Goal: Task Accomplishment & Management: Manage account settings

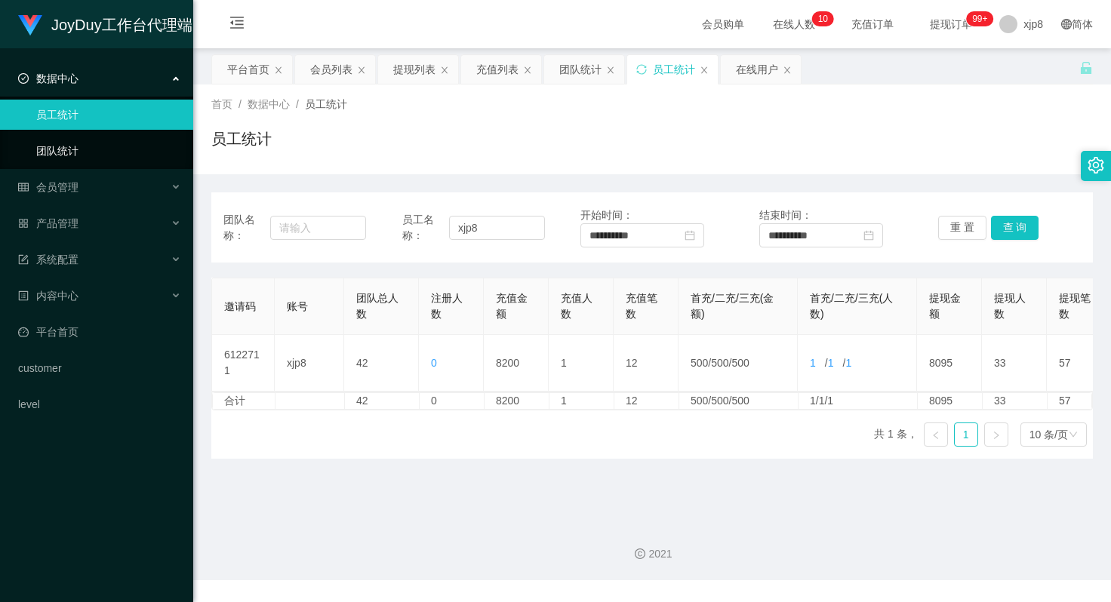
scroll to position [0, 54]
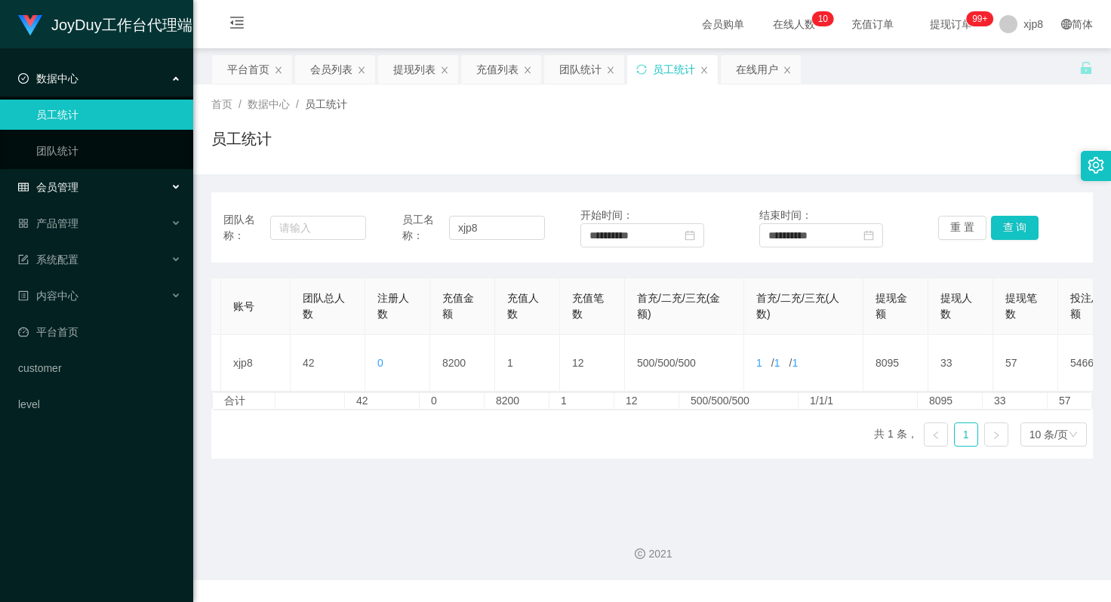
click at [77, 186] on span "会员管理" at bounding box center [48, 187] width 60 height 12
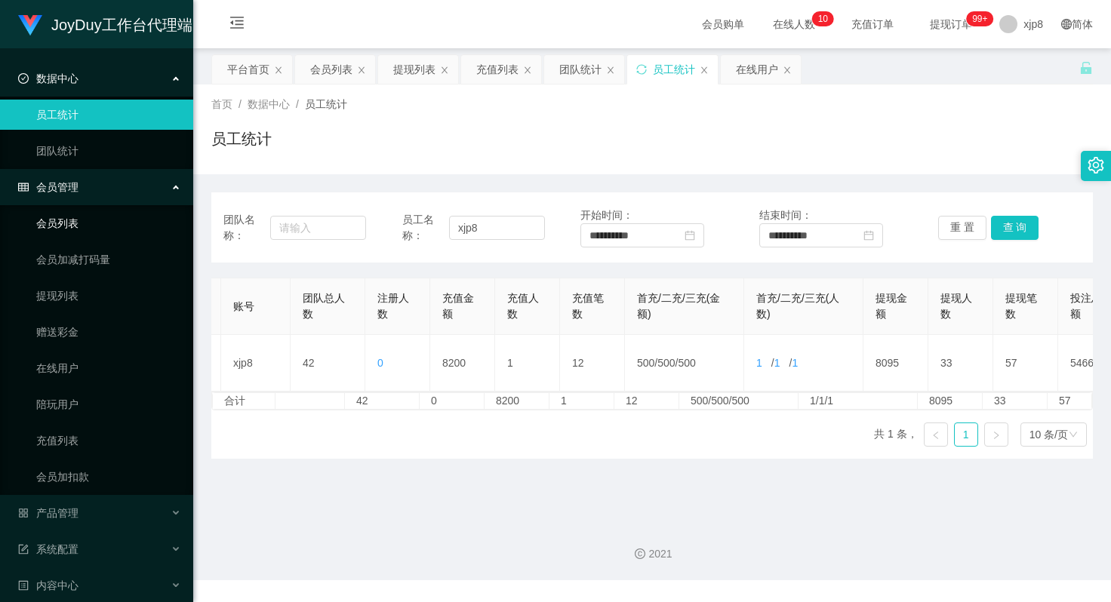
click at [71, 221] on link "会员列表" at bounding box center [108, 223] width 145 height 30
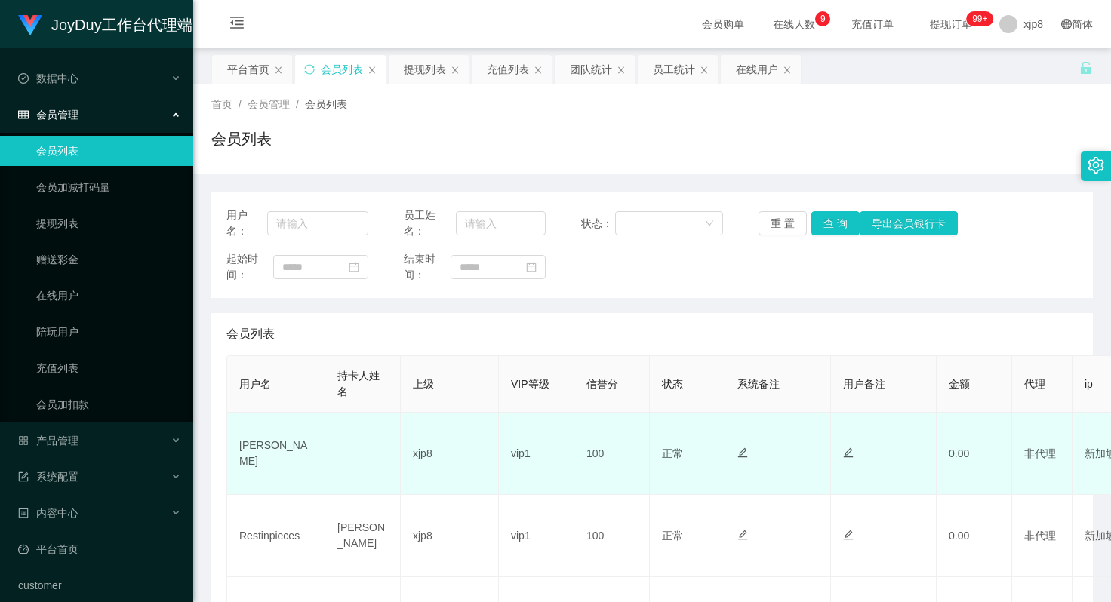
click at [258, 454] on td "Anthony" at bounding box center [276, 454] width 98 height 82
click at [258, 454] on td "[PERSON_NAME]" at bounding box center [276, 454] width 98 height 82
copy td "[PERSON_NAME]"
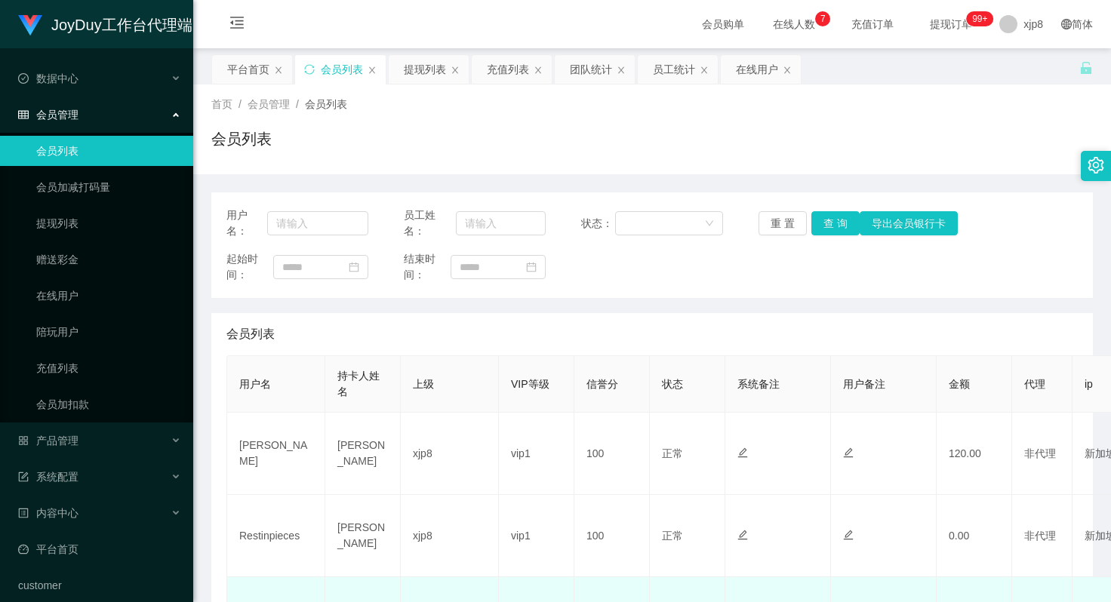
scroll to position [302, 0]
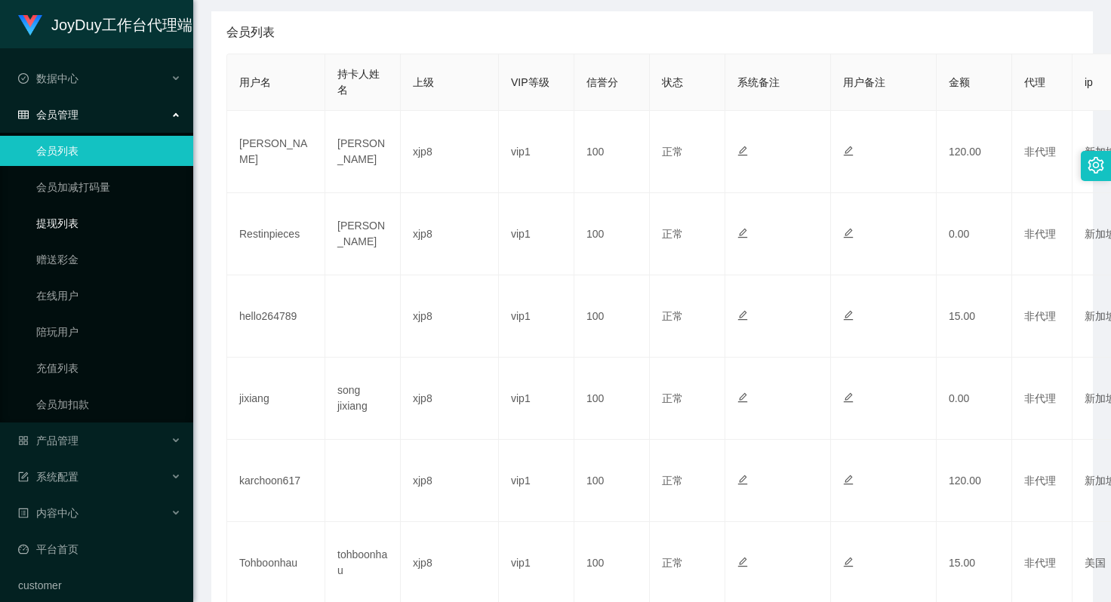
click at [83, 223] on link "提现列表" at bounding box center [108, 223] width 145 height 30
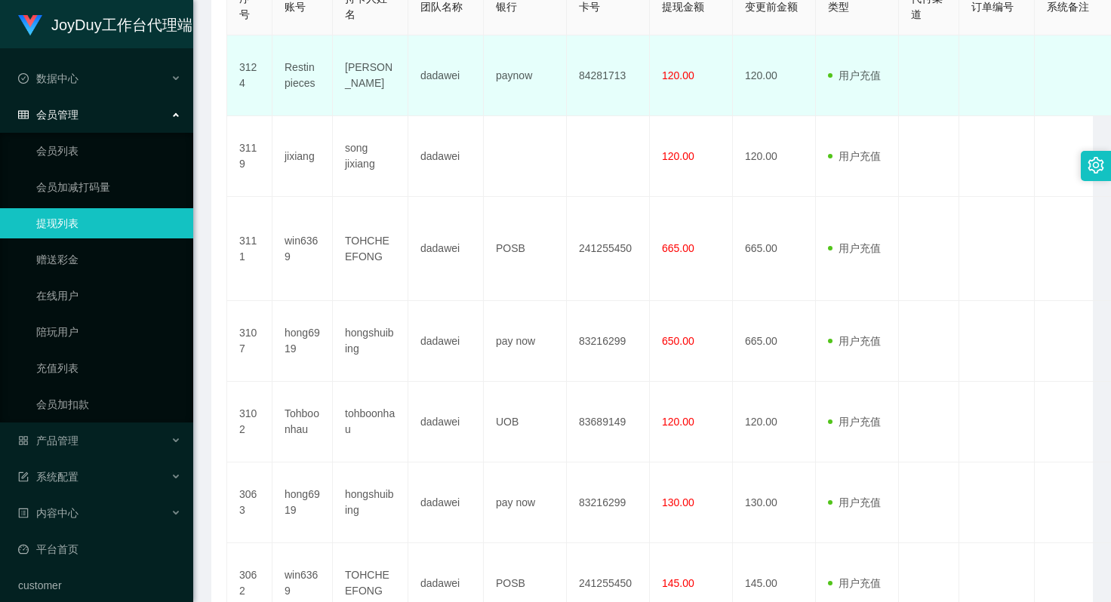
scroll to position [75, 0]
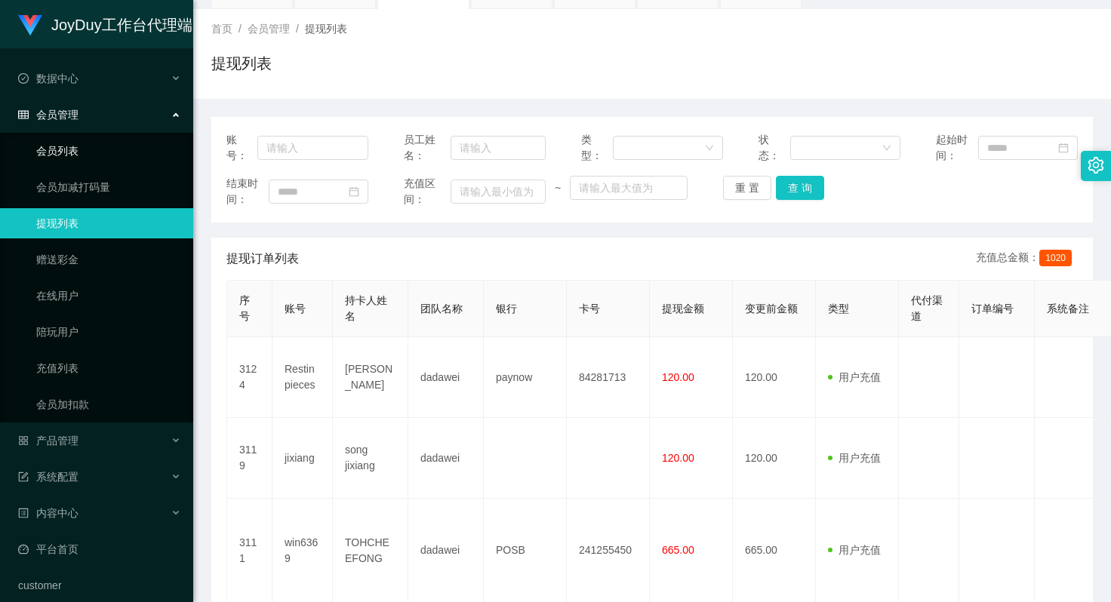
click at [65, 140] on link "会员列表" at bounding box center [108, 151] width 145 height 30
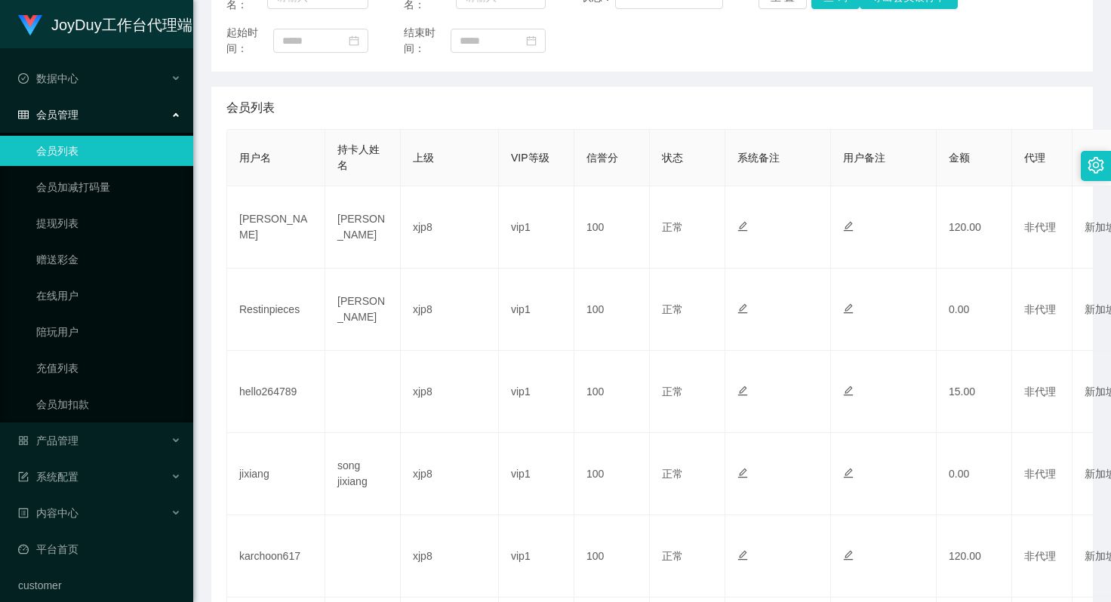
scroll to position [302, 0]
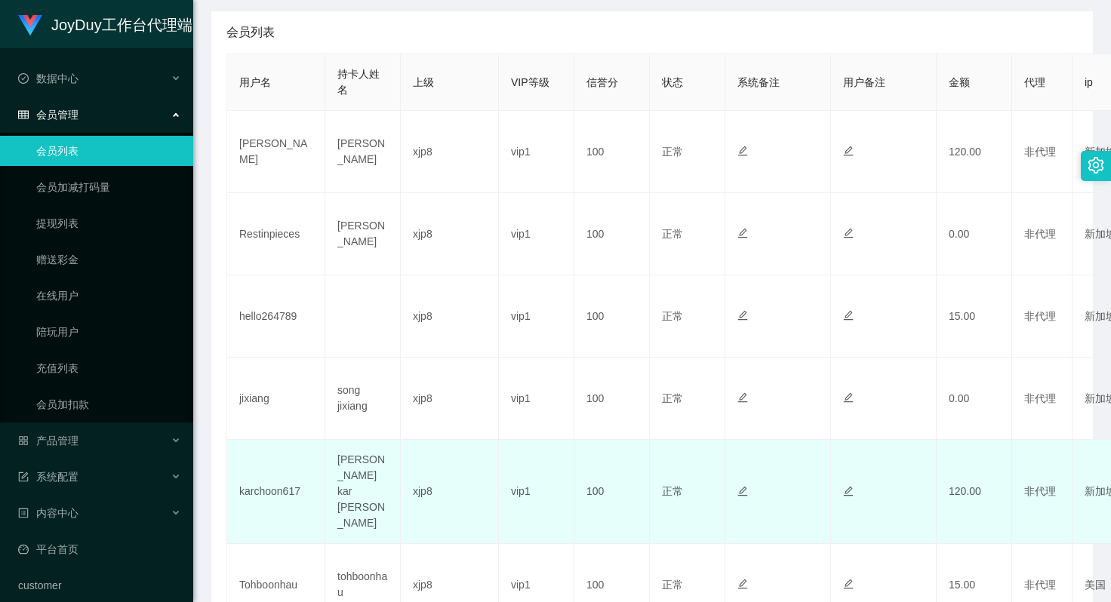
scroll to position [377, 0]
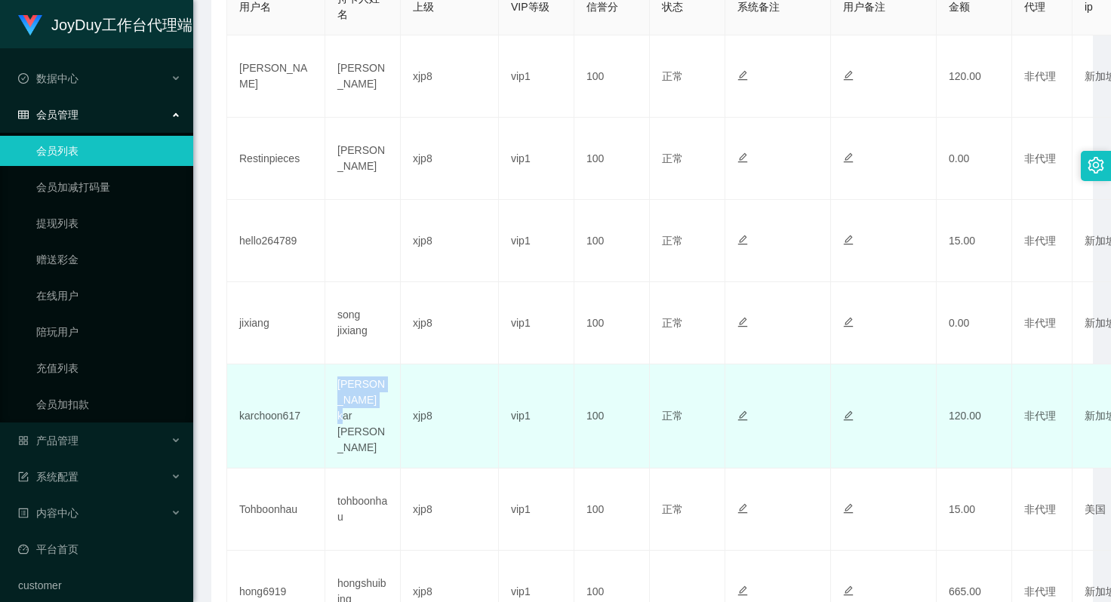
drag, startPoint x: 337, startPoint y: 399, endPoint x: 369, endPoint y: 414, distance: 35.5
click at [369, 414] on td "Chong kar choon" at bounding box center [362, 417] width 75 height 104
copy td "Chong kar choon"
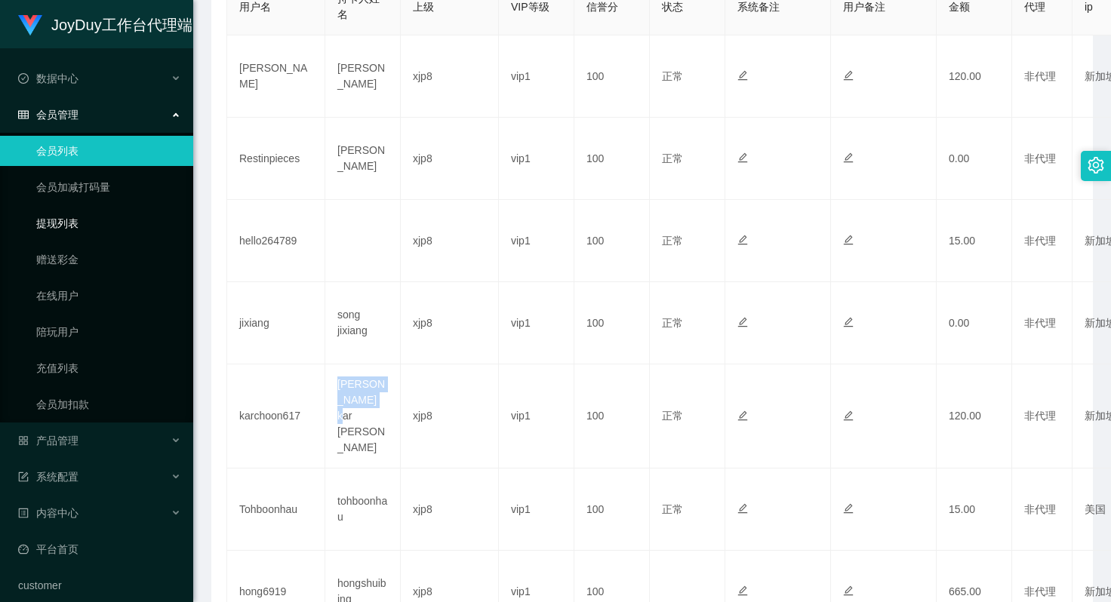
click at [70, 217] on link "提现列表" at bounding box center [108, 223] width 145 height 30
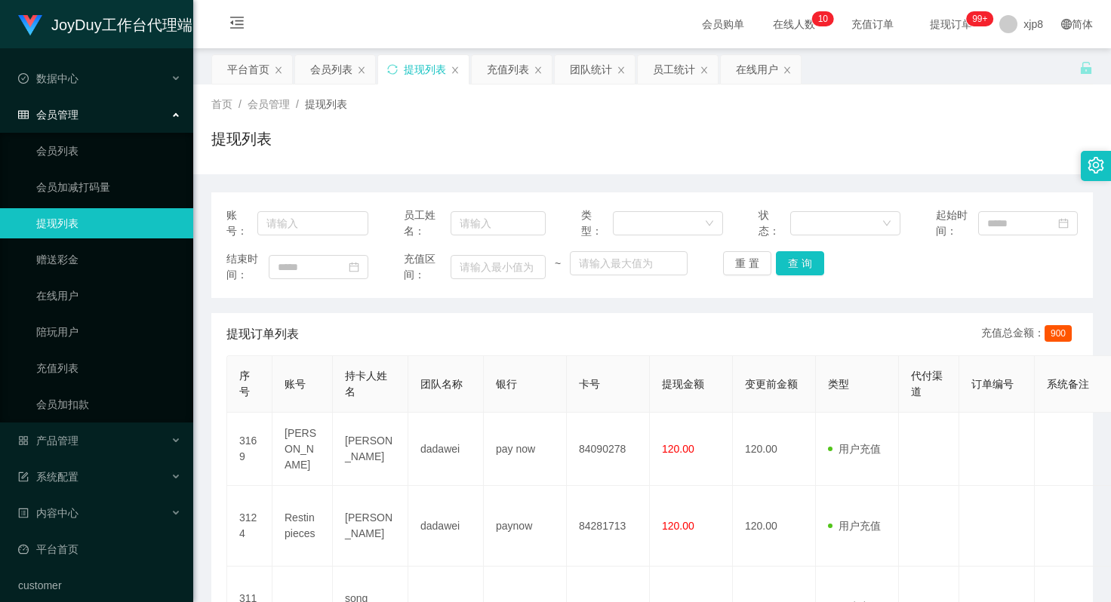
scroll to position [151, 0]
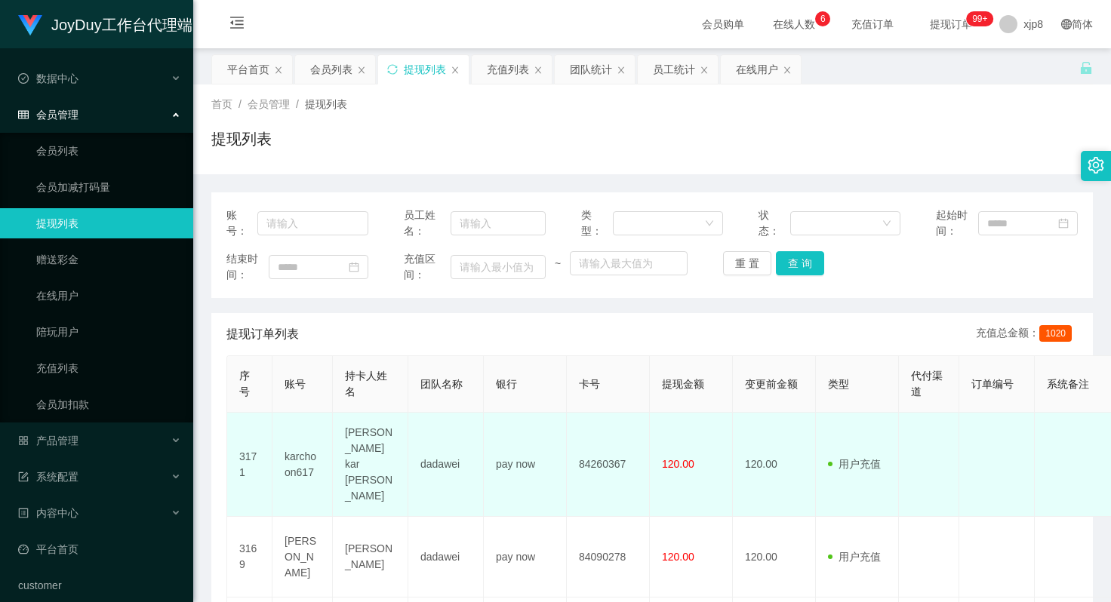
click at [382, 452] on td "[PERSON_NAME] kar [PERSON_NAME]" at bounding box center [370, 465] width 75 height 104
click at [376, 451] on td "[PERSON_NAME] kar [PERSON_NAME]" at bounding box center [370, 465] width 75 height 104
